Goal: Task Accomplishment & Management: Manage account settings

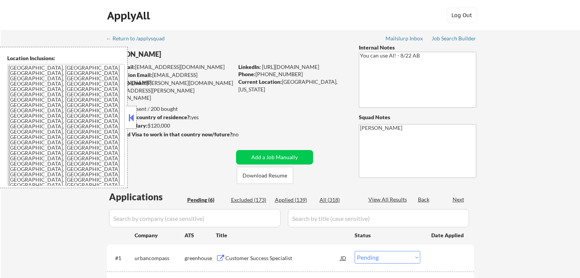
select select ""pending""
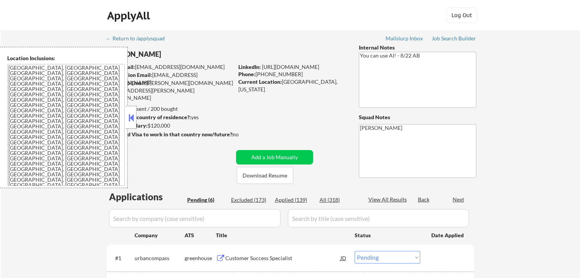
select select ""pending""
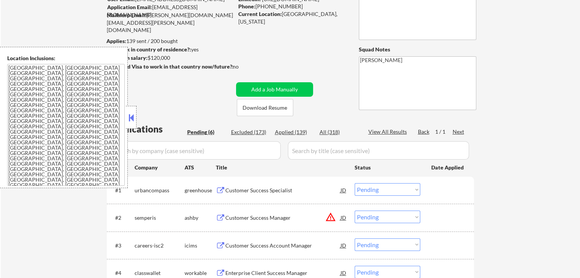
scroll to position [38, 0]
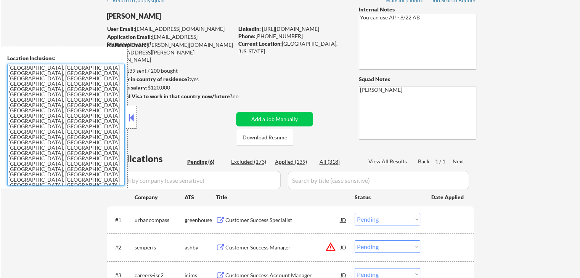
drag, startPoint x: 77, startPoint y: 122, endPoint x: 0, endPoint y: 54, distance: 102.9
click at [0, 54] on div "Location Inclusions: [GEOGRAPHIC_DATA], [GEOGRAPHIC_DATA] [GEOGRAPHIC_DATA], [G…" at bounding box center [64, 117] width 128 height 141
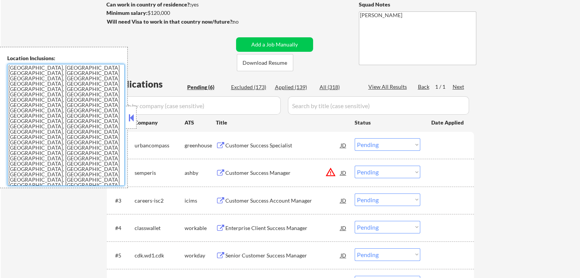
scroll to position [114, 0]
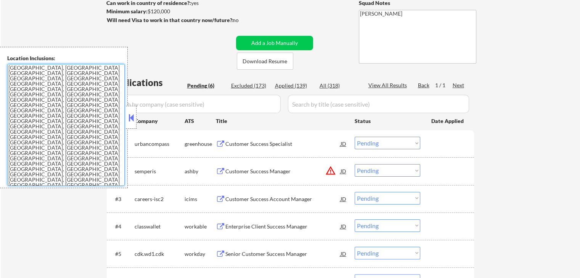
click at [62, 98] on textarea "[GEOGRAPHIC_DATA], [GEOGRAPHIC_DATA] [GEOGRAPHIC_DATA], [GEOGRAPHIC_DATA] [GEOG…" at bounding box center [65, 125] width 117 height 122
drag, startPoint x: 48, startPoint y: 66, endPoint x: 418, endPoint y: 20, distance: 372.9
click at [7, 66] on textarea "[GEOGRAPHIC_DATA], [GEOGRAPHIC_DATA] [GEOGRAPHIC_DATA], [GEOGRAPHIC_DATA] [GEOG…" at bounding box center [65, 125] width 117 height 122
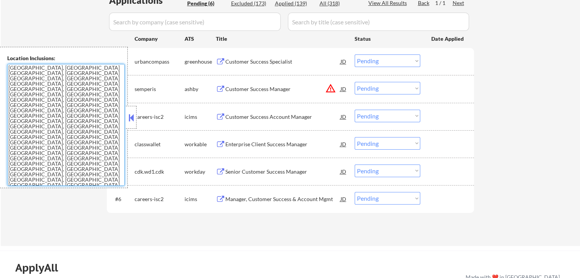
scroll to position [152, 0]
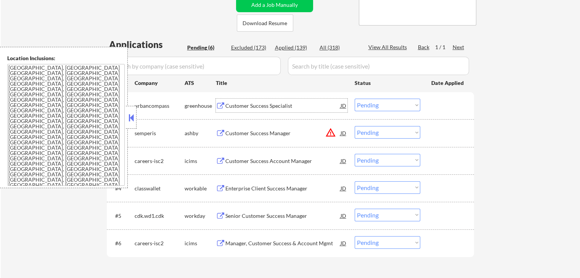
click at [256, 102] on div "Customer Success Specialist" at bounding box center [282, 106] width 115 height 8
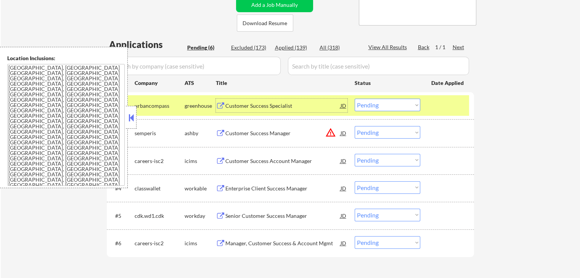
click at [258, 139] on div "Customer Success Manager" at bounding box center [282, 133] width 115 height 14
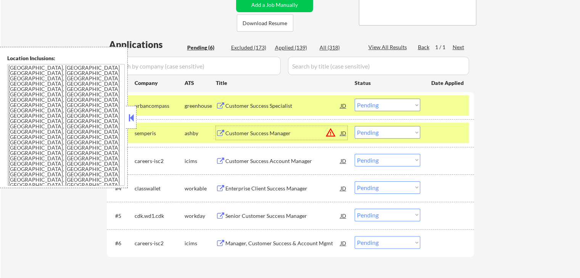
click at [259, 162] on div "Customer Success Account Manager" at bounding box center [282, 161] width 115 height 8
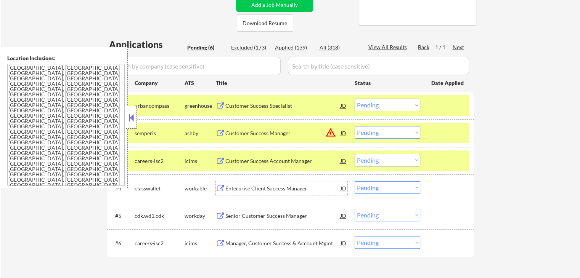
click at [258, 189] on div "Enterprise Client Success Manager" at bounding box center [282, 189] width 115 height 8
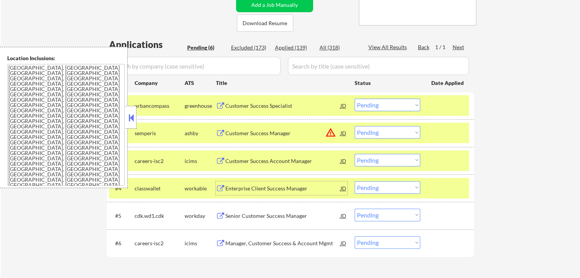
click at [239, 219] on div "Senior Customer Success Manager" at bounding box center [282, 216] width 115 height 8
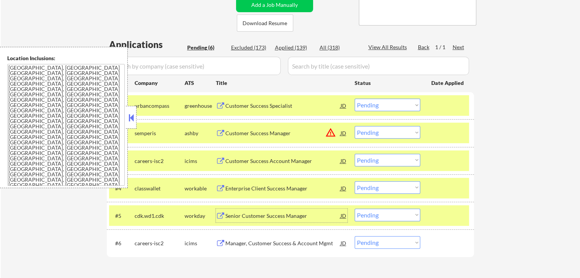
click at [245, 243] on div "Manager, Customer Success & Account Mgmt" at bounding box center [282, 244] width 115 height 8
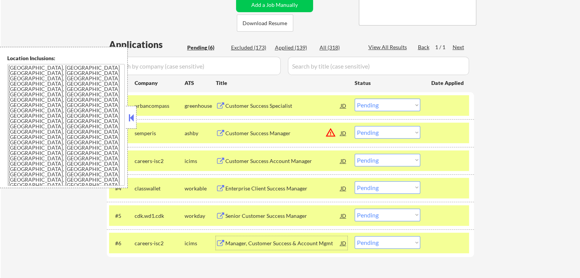
scroll to position [191, 0]
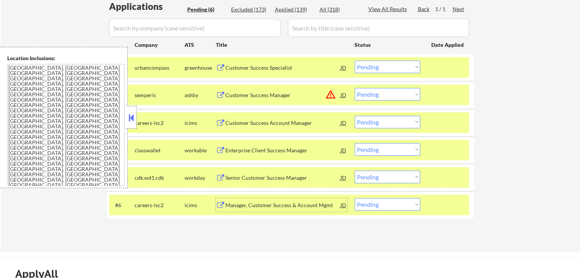
drag, startPoint x: 380, startPoint y: 176, endPoint x: 381, endPoint y: 181, distance: 5.1
click at [380, 176] on select "Choose an option... Pending Applied Excluded (Questions) Excluded (Expired) Exc…" at bounding box center [388, 177] width 66 height 13
click at [355, 171] on select "Choose an option... Pending Applied Excluded (Questions) Excluded (Expired) Exc…" at bounding box center [388, 177] width 66 height 13
select select ""pending""
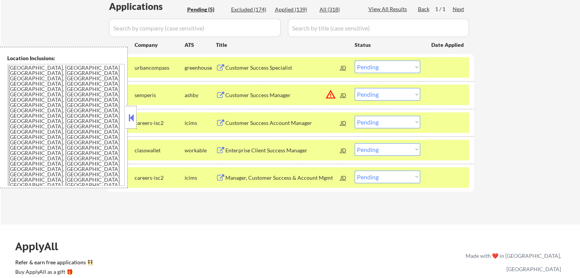
click at [376, 99] on select "Choose an option... Pending Applied Excluded (Questions) Excluded (Expired) Exc…" at bounding box center [388, 94] width 66 height 13
click at [355, 88] on select "Choose an option... Pending Applied Excluded (Questions) Excluded (Expired) Exc…" at bounding box center [388, 94] width 66 height 13
select select ""pending""
click at [276, 71] on div "Customer Success Specialist" at bounding box center [282, 68] width 115 height 8
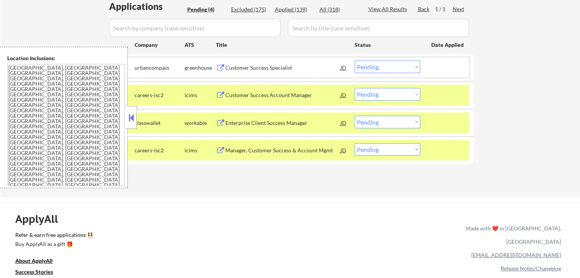
click at [386, 58] on div "#1 urbancompass greenhouse Customer Success Specialist JD Choose an option... P…" at bounding box center [289, 67] width 360 height 21
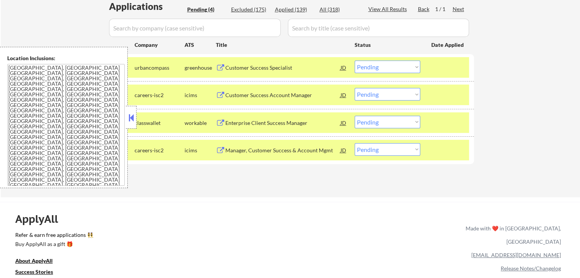
click at [387, 64] on select "Choose an option... Pending Applied Excluded (Questions) Excluded (Expired) Exc…" at bounding box center [388, 67] width 66 height 13
click at [355, 61] on select "Choose an option... Pending Applied Excluded (Questions) Excluded (Expired) Exc…" at bounding box center [388, 67] width 66 height 13
select select ""pending""
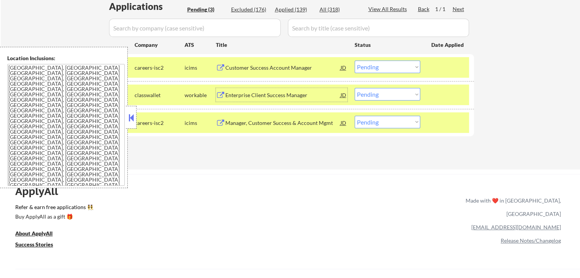
click at [297, 93] on div "Enterprise Client Success Manager" at bounding box center [282, 95] width 115 height 8
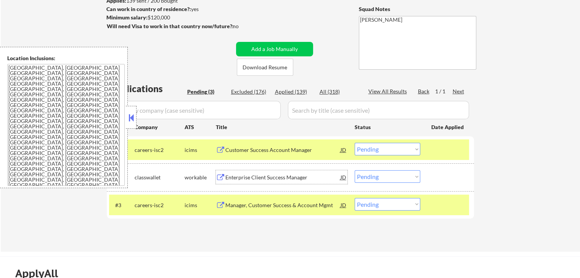
scroll to position [152, 0]
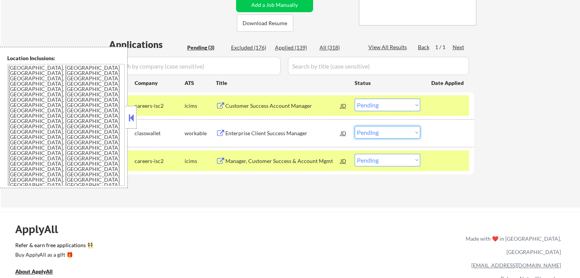
drag, startPoint x: 388, startPoint y: 134, endPoint x: 387, endPoint y: 138, distance: 4.0
click at [388, 134] on select "Choose an option... Pending Applied Excluded (Questions) Excluded (Expired) Exc…" at bounding box center [388, 132] width 66 height 13
click at [355, 126] on select "Choose an option... Pending Applied Excluded (Questions) Excluded (Expired) Exc…" at bounding box center [388, 132] width 66 height 13
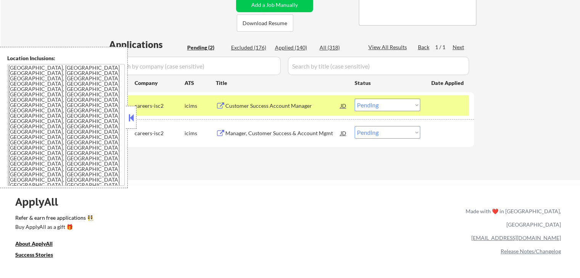
drag, startPoint x: 393, startPoint y: 130, endPoint x: 390, endPoint y: 138, distance: 7.9
click at [393, 130] on select "Choose an option... Pending Applied Excluded (Questions) Excluded (Expired) Exc…" at bounding box center [388, 132] width 66 height 13
select select ""applied""
click at [355, 126] on select "Choose an option... Pending Applied Excluded (Questions) Excluded (Expired) Exc…" at bounding box center [388, 132] width 66 height 13
